Goal: Information Seeking & Learning: Learn about a topic

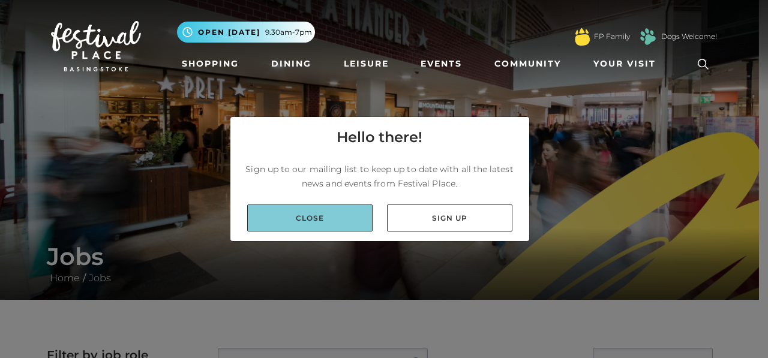
click at [319, 217] on link "Close" at bounding box center [309, 218] width 125 height 27
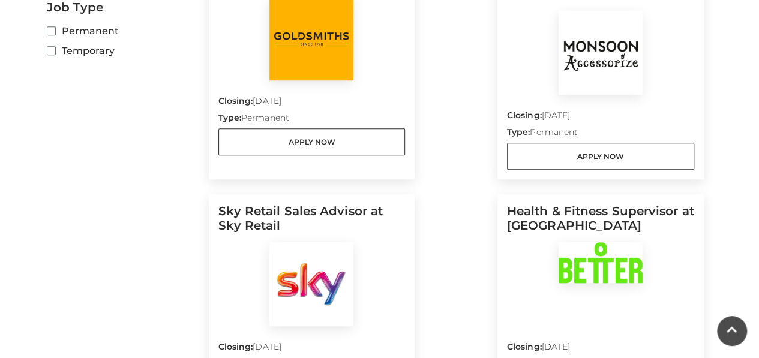
scroll to position [480, 0]
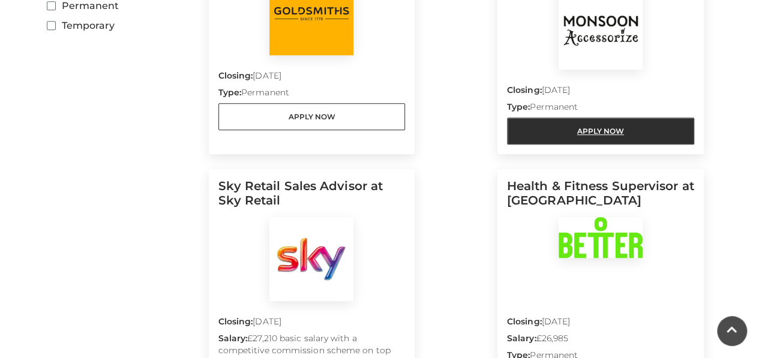
click at [581, 118] on link "Apply Now" at bounding box center [600, 131] width 187 height 27
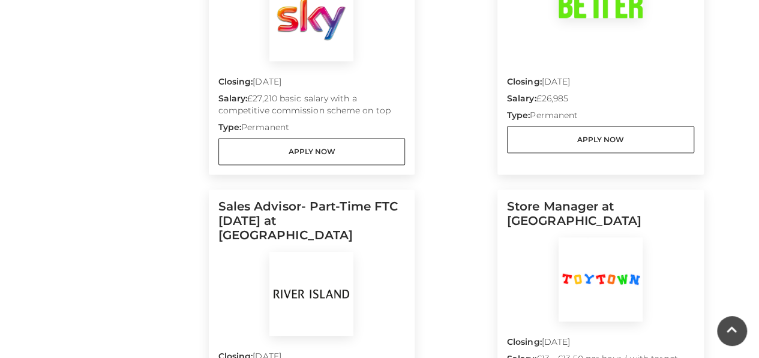
scroll to position [840, 0]
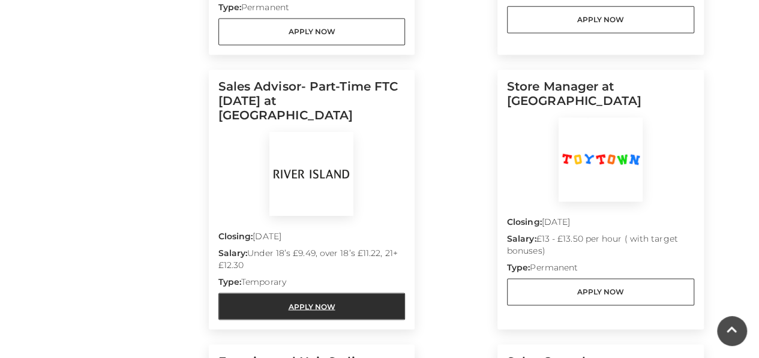
click at [313, 293] on link "Apply Now" at bounding box center [311, 306] width 187 height 27
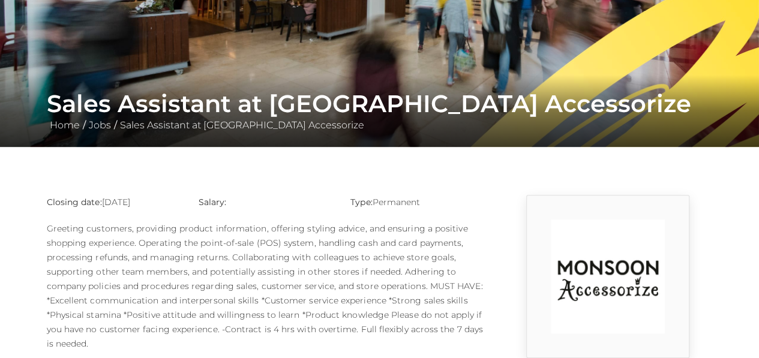
scroll to position [300, 0]
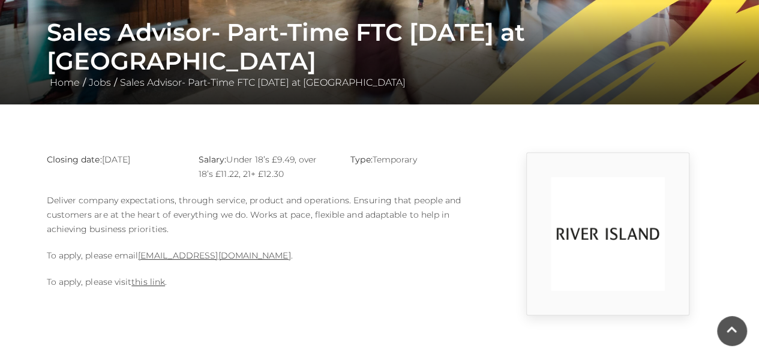
scroll to position [300, 0]
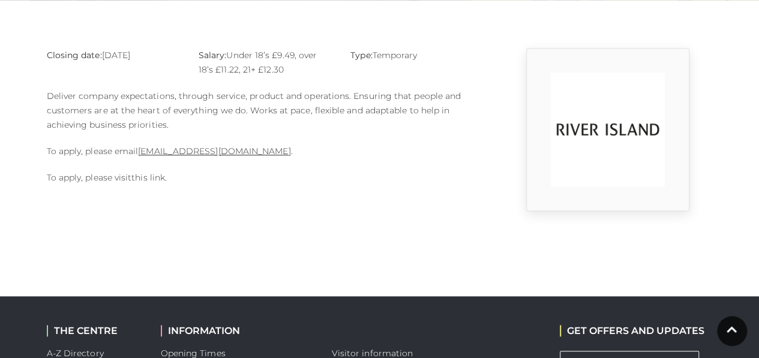
click at [154, 178] on link "this link" at bounding box center [148, 177] width 34 height 11
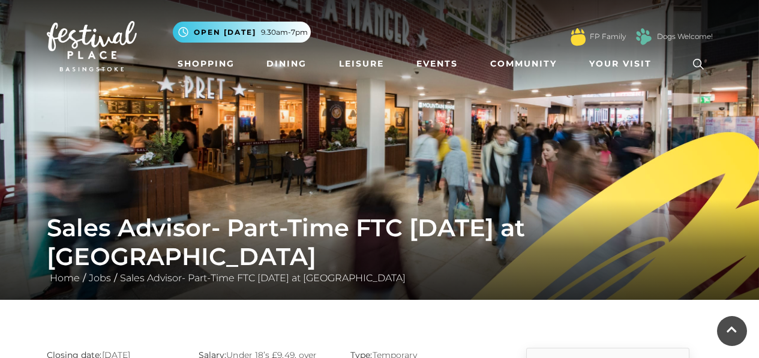
scroll to position [300, 0]
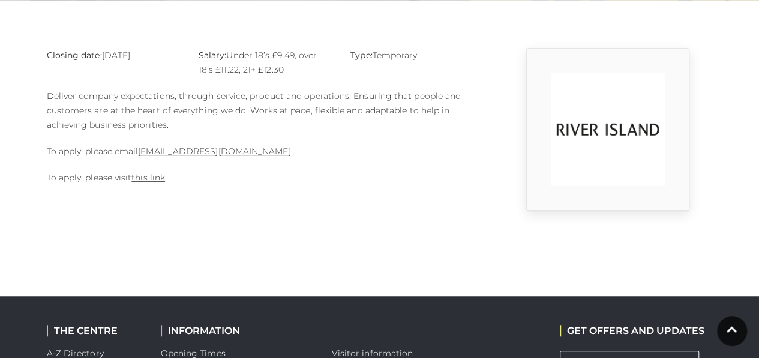
click at [233, 200] on div "Closing date: 15-09-2025 Salary: Under 18’s £9.49, over 18’s £11.22, 21+ £12.30…" at bounding box center [266, 129] width 456 height 163
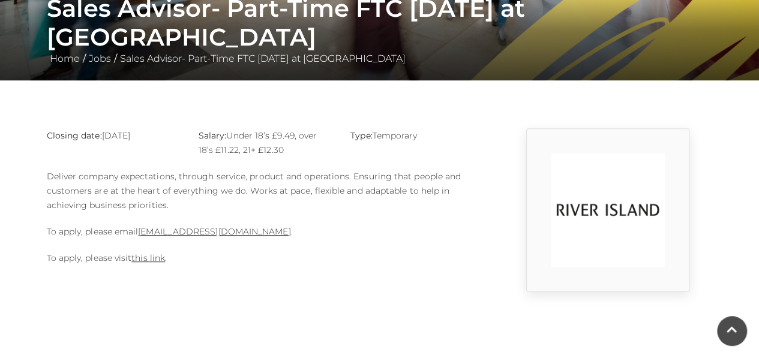
scroll to position [360, 0]
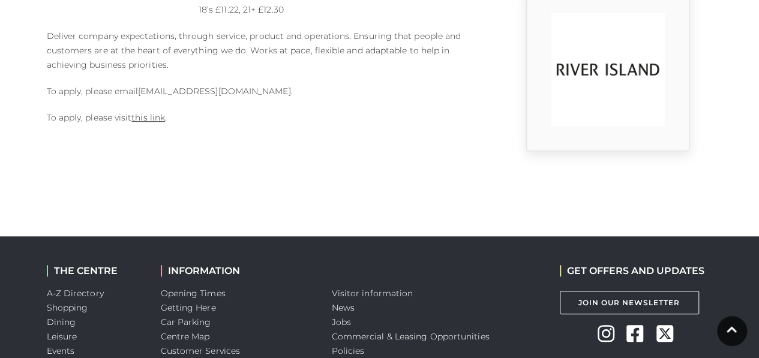
click at [220, 89] on link "Basingstoke@river-island.com" at bounding box center [214, 91] width 152 height 11
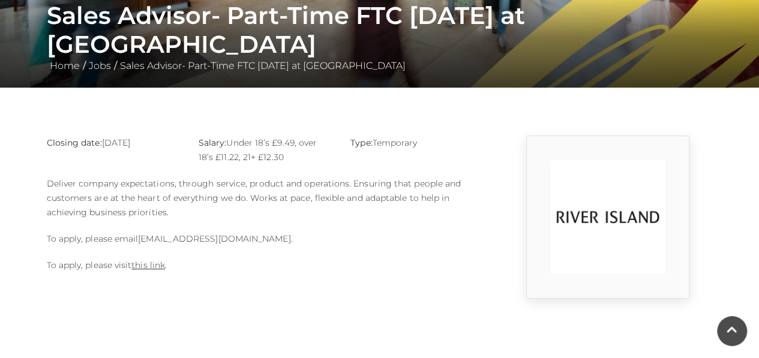
scroll to position [240, 0]
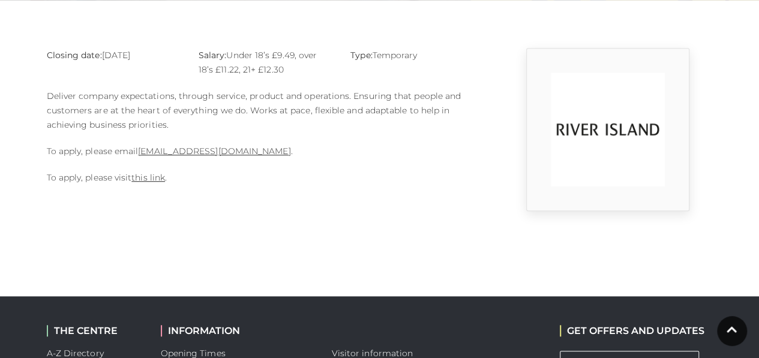
click at [280, 215] on body "Skip to Navigation Skip to Content Toggle navigation .st5{fill:none;stroke:#FFF…" at bounding box center [379, 134] width 759 height 868
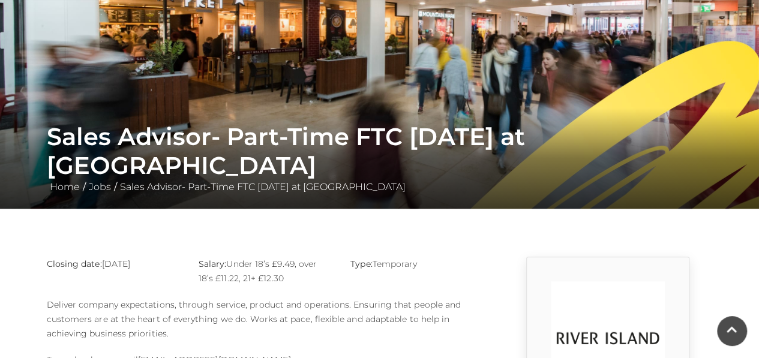
scroll to position [60, 0]
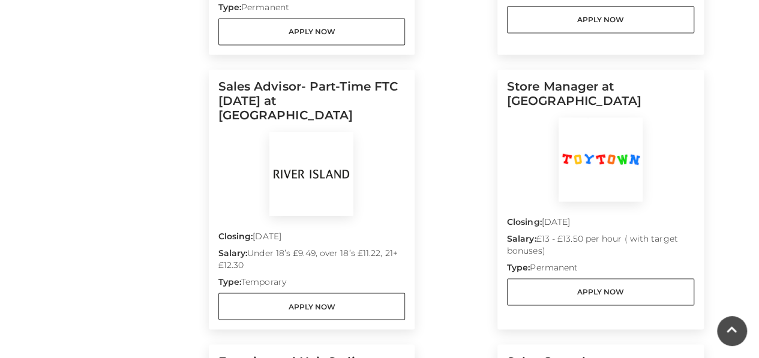
scroll to position [1080, 0]
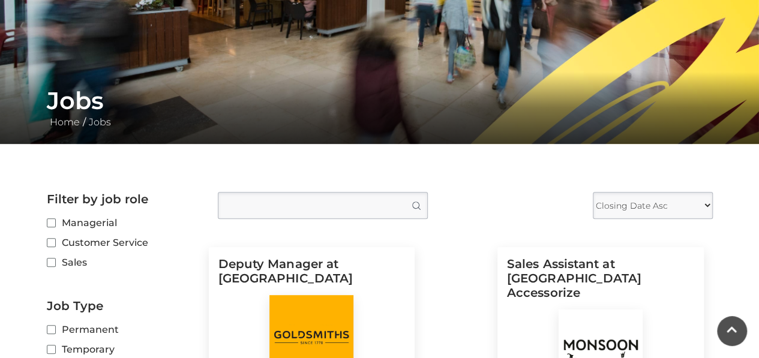
scroll to position [0, 0]
